Goal: Transaction & Acquisition: Purchase product/service

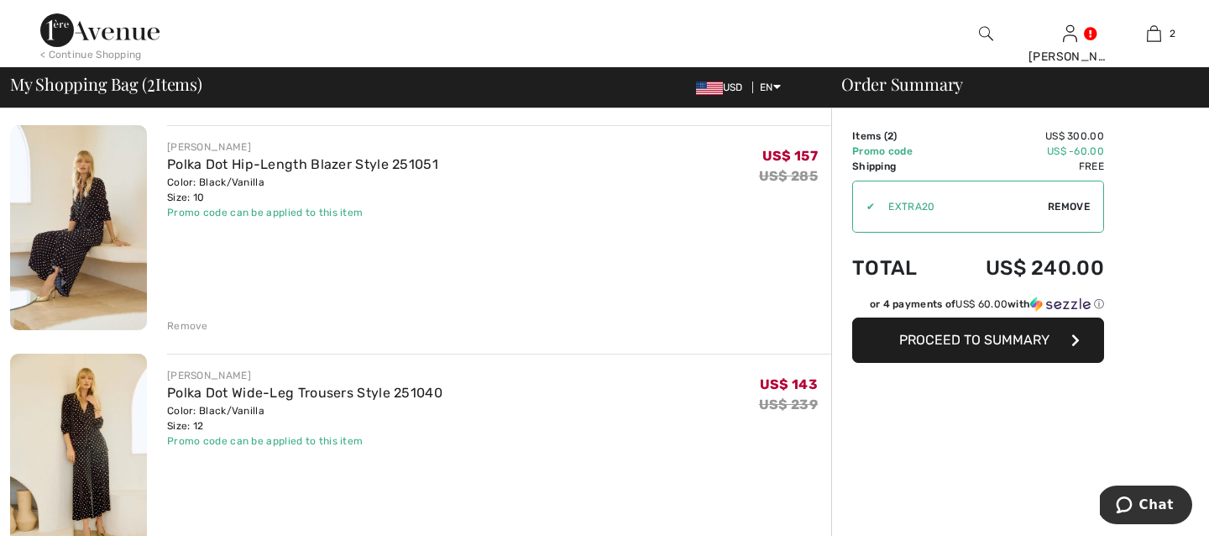
scroll to position [126, 0]
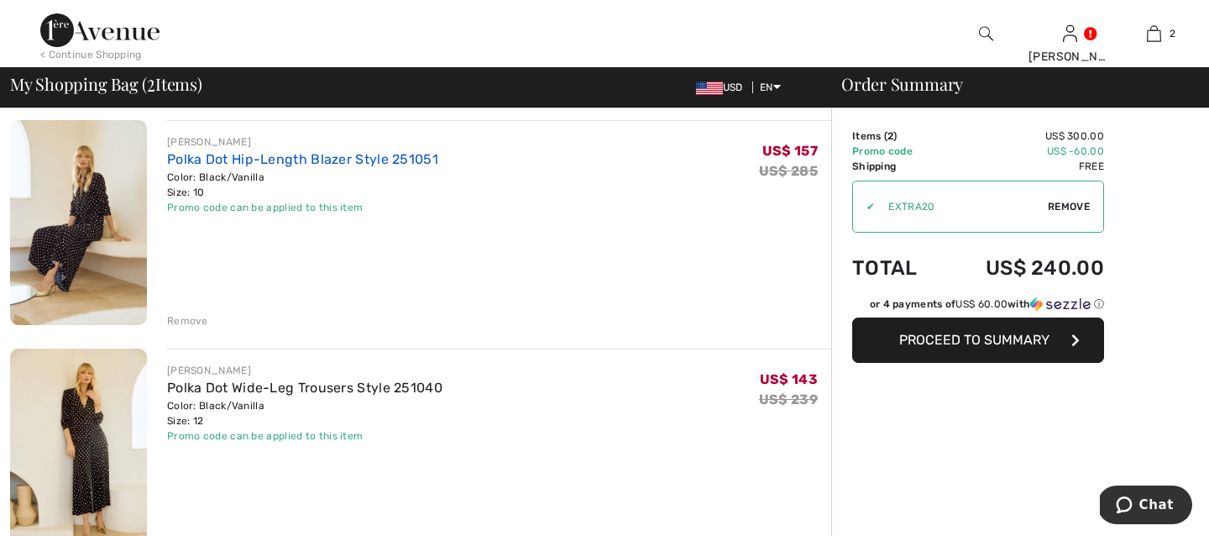
click at [218, 156] on link "Polka Dot Hip-Length Blazer Style 251051" at bounding box center [302, 159] width 271 height 16
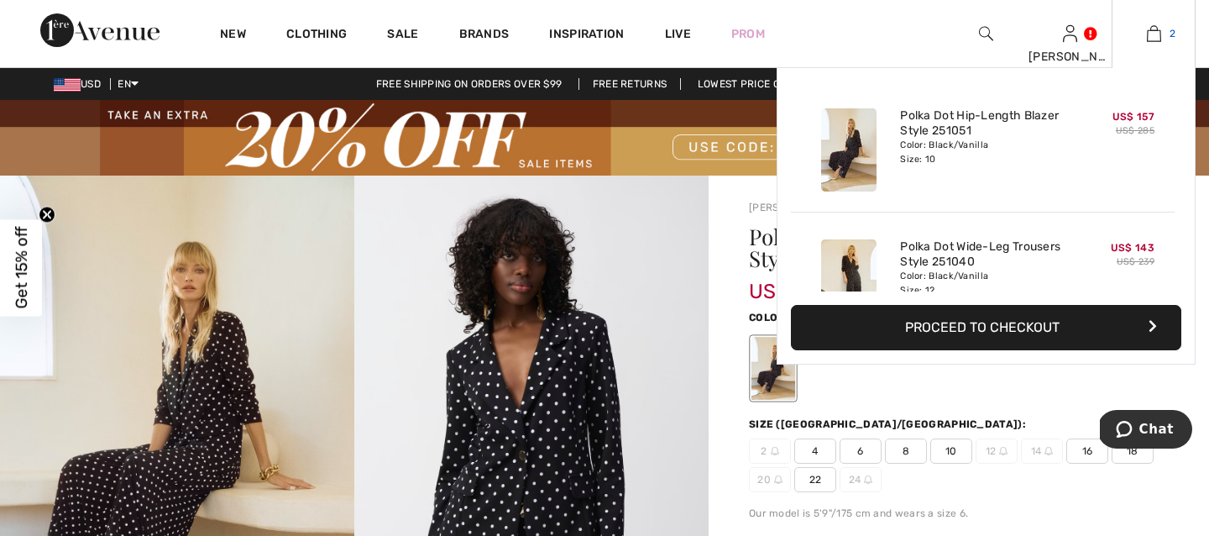
click at [1150, 31] on img at bounding box center [1154, 34] width 14 height 20
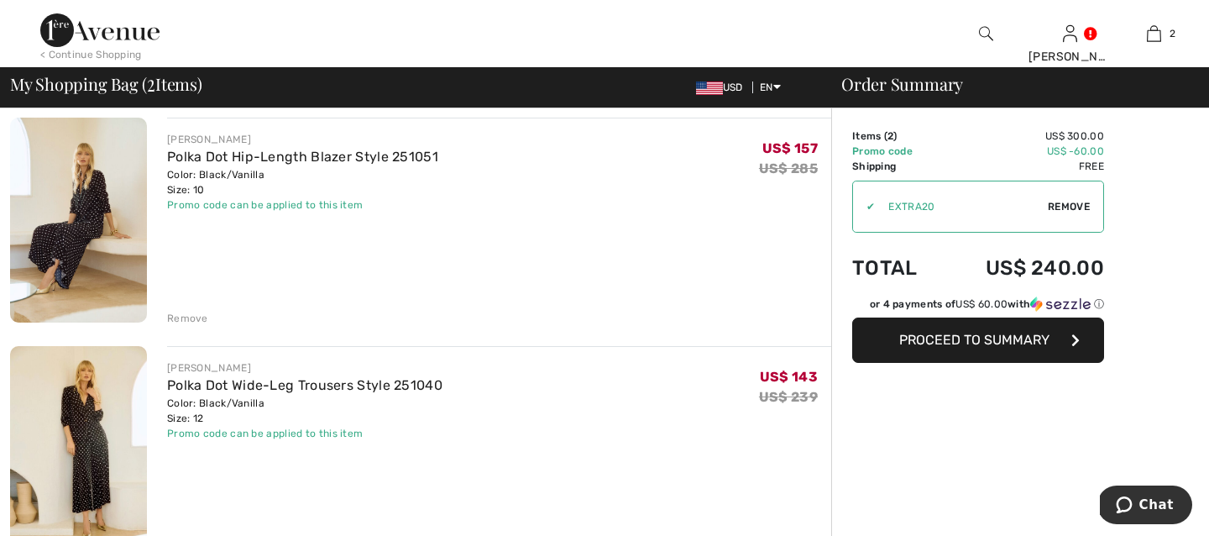
scroll to position [133, 0]
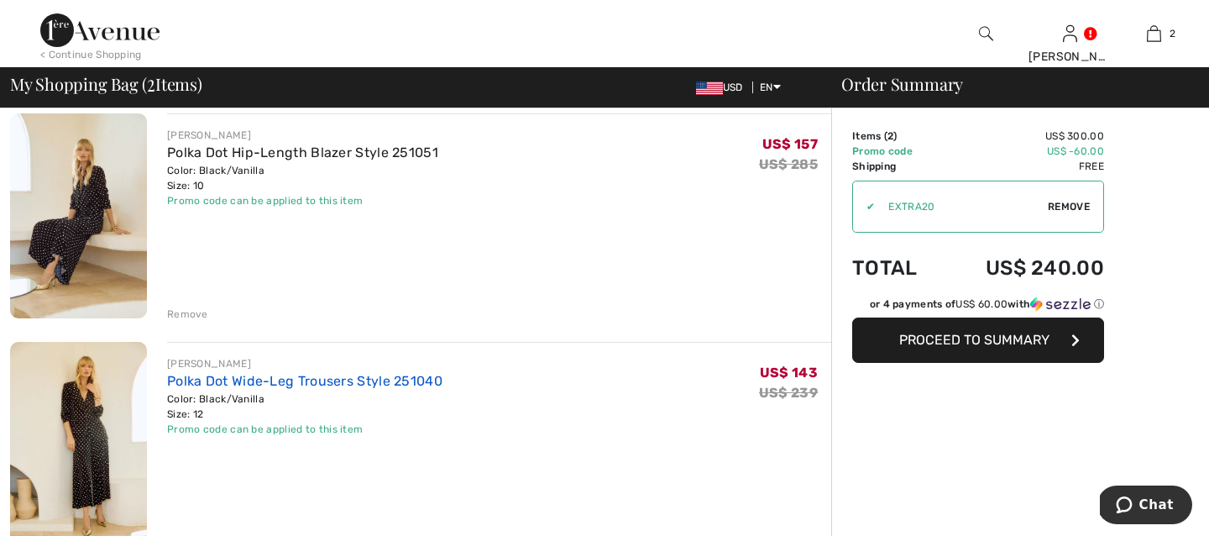
click at [302, 380] on link "Polka Dot Wide-Leg Trousers Style 251040" at bounding box center [304, 381] width 275 height 16
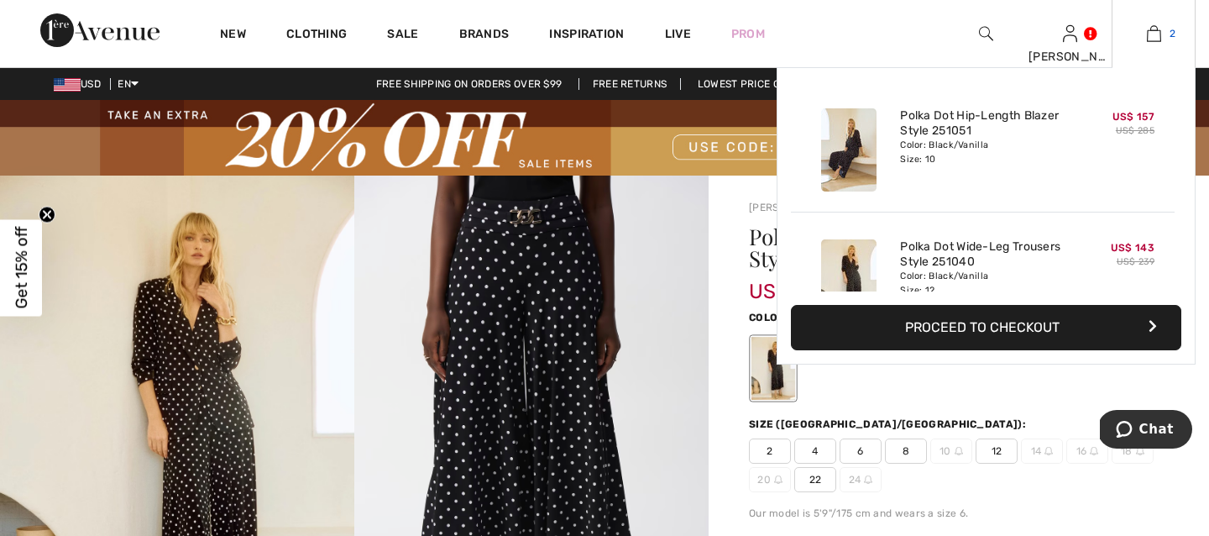
click at [1160, 30] on img at bounding box center [1154, 34] width 14 height 20
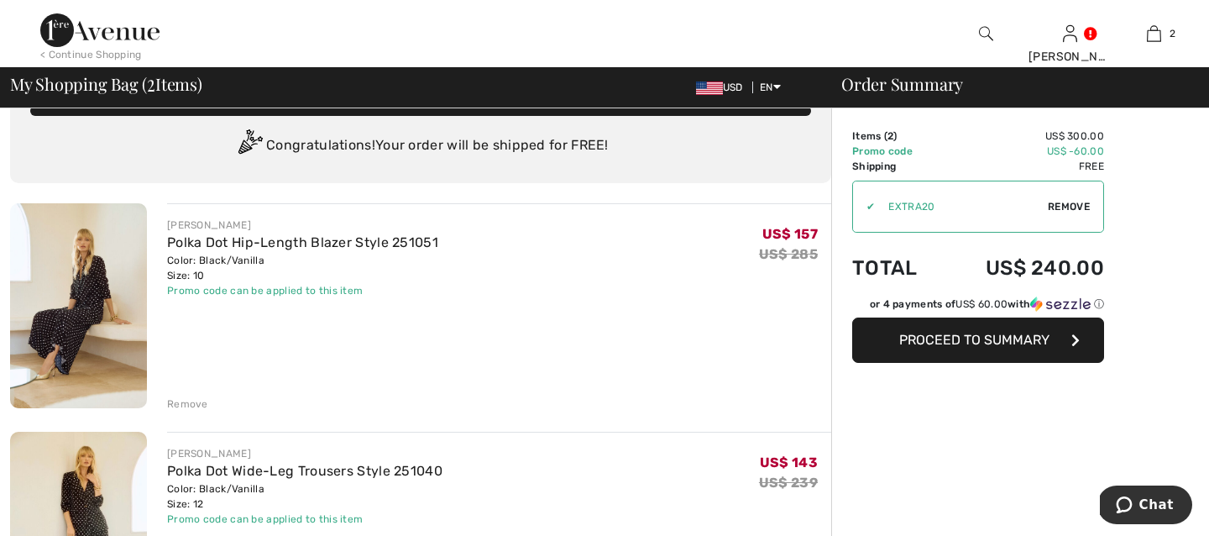
scroll to position [19, 0]
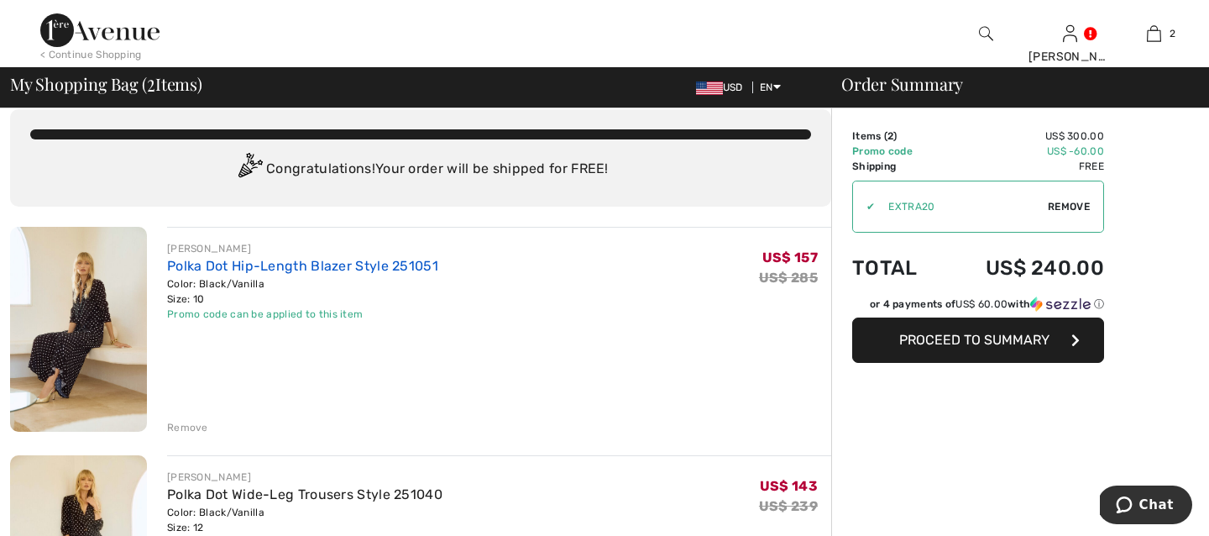
click at [317, 262] on link "Polka Dot Hip-Length Blazer Style 251051" at bounding box center [302, 266] width 271 height 16
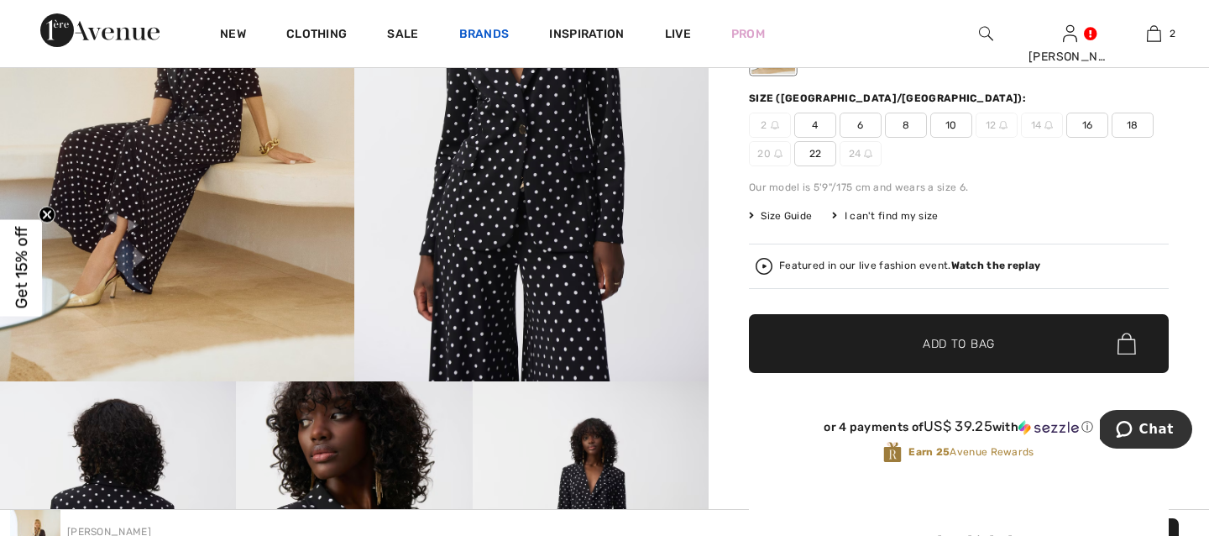
scroll to position [218, 0]
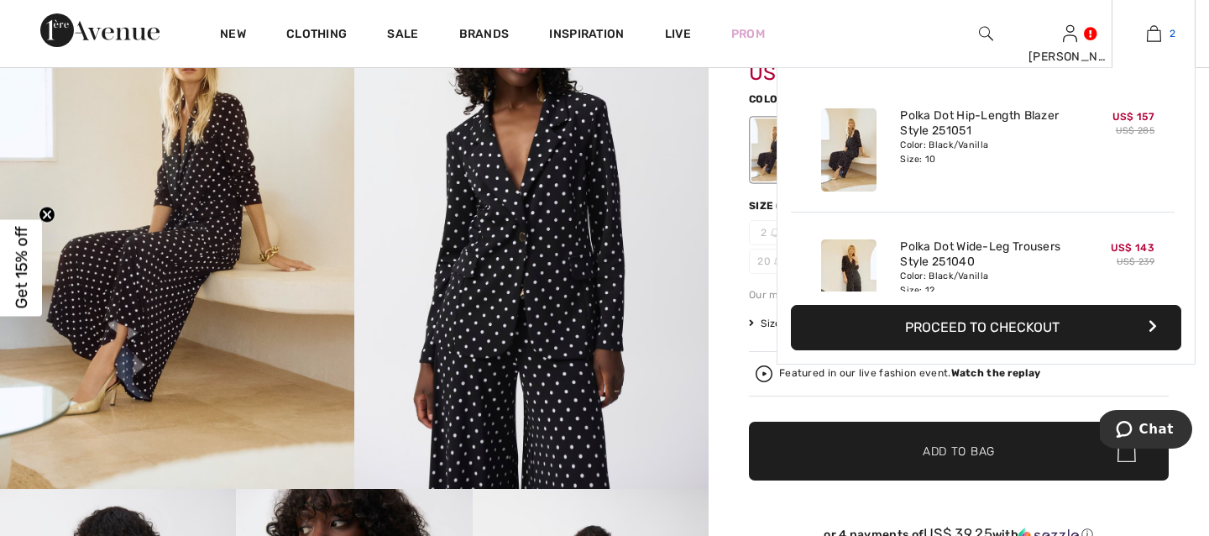
click at [1157, 29] on img at bounding box center [1154, 34] width 14 height 20
